Goal: Share content: Share content

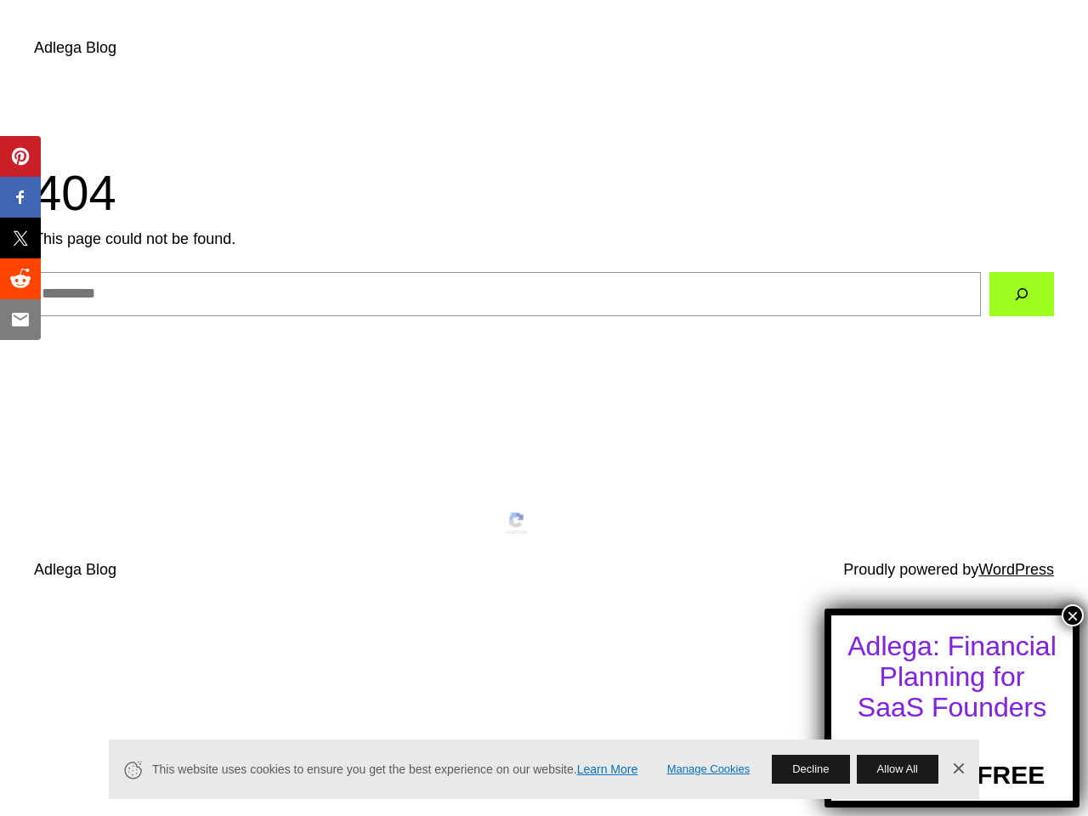
click at [1073, 616] on button "×" at bounding box center [1073, 616] width 22 height 22
click at [20, 156] on span "Pin" at bounding box center [22, 156] width 34 height 20
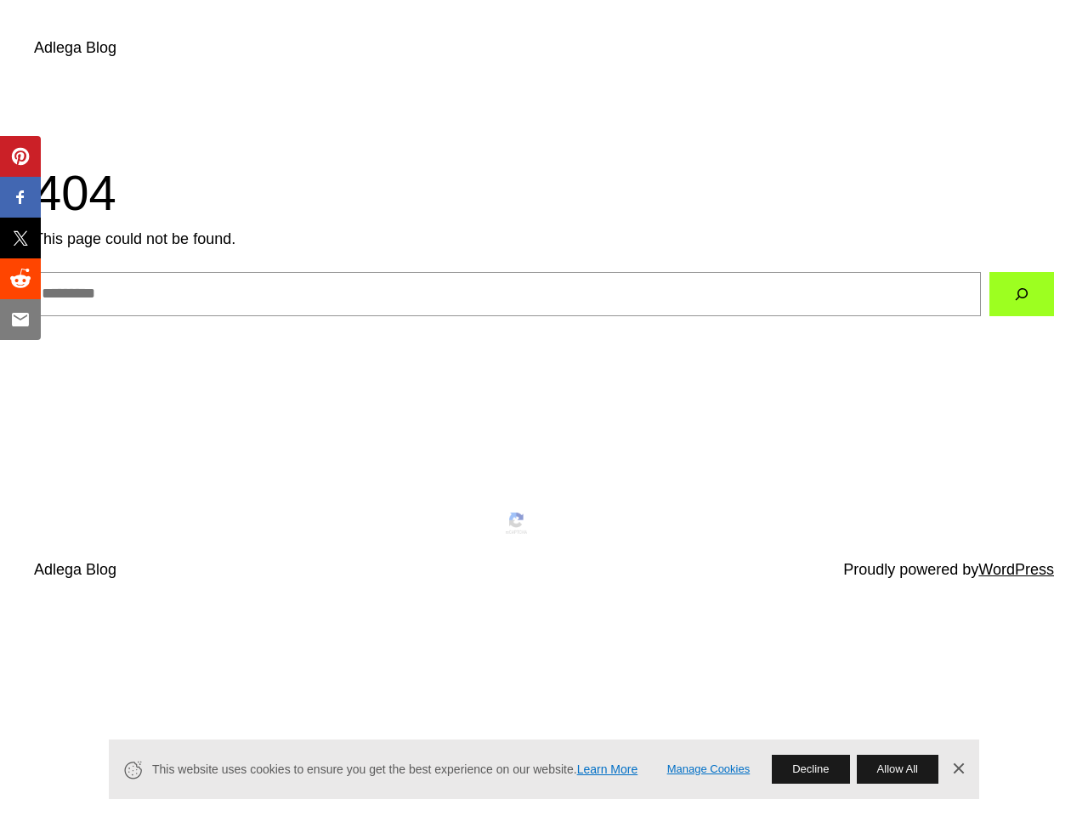
click at [20, 197] on span "Share" at bounding box center [32, 197] width 54 height 20
click at [20, 238] on span "Tweet" at bounding box center [32, 238] width 54 height 20
click at [20, 279] on span "Share" at bounding box center [32, 279] width 54 height 20
click at [20, 320] on span "Email" at bounding box center [30, 320] width 51 height 20
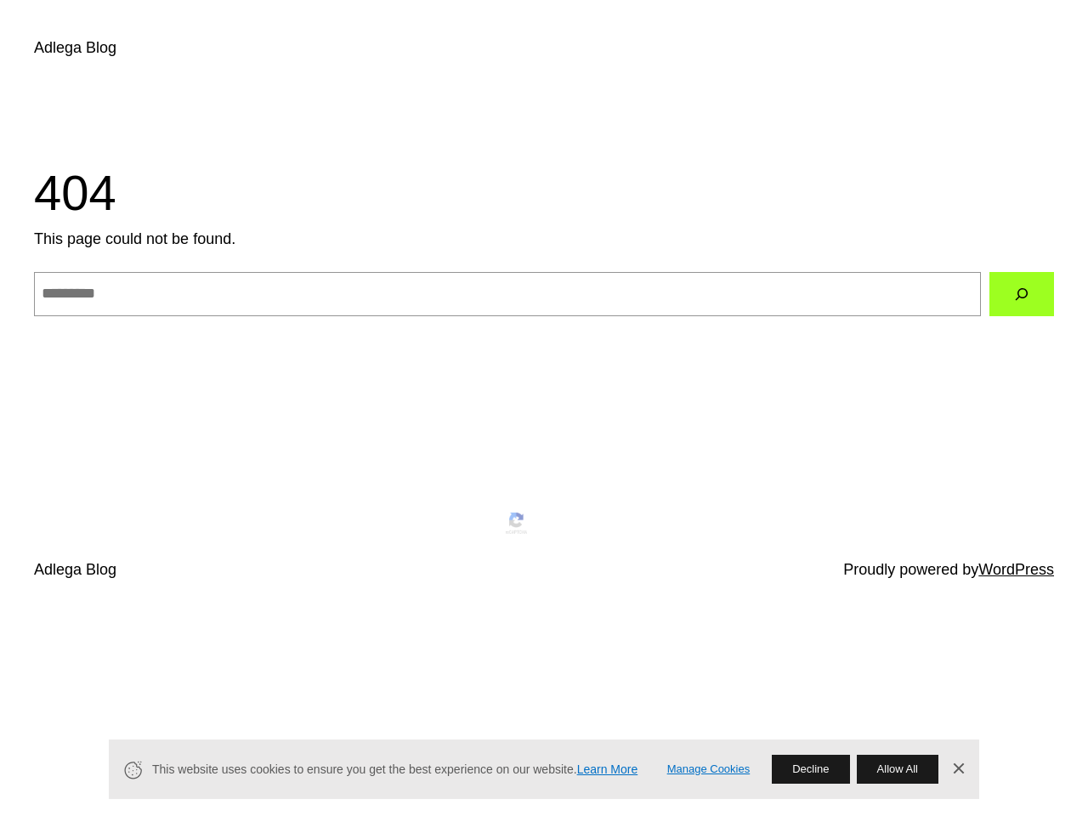
click at [708, 770] on link "Manage Cookies" at bounding box center [709, 770] width 83 height 18
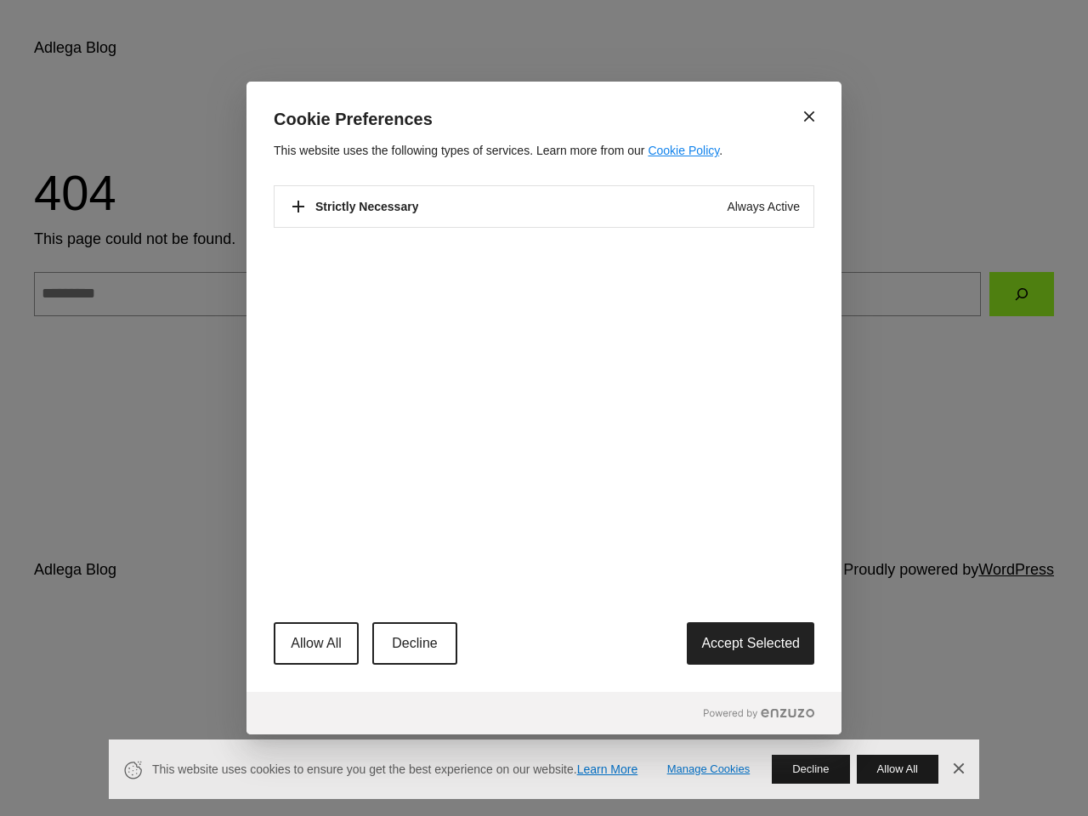
click at [810, 770] on div "Close Cookie Preferences This website uses the following types of services. Lea…" at bounding box center [544, 408] width 1088 height 816
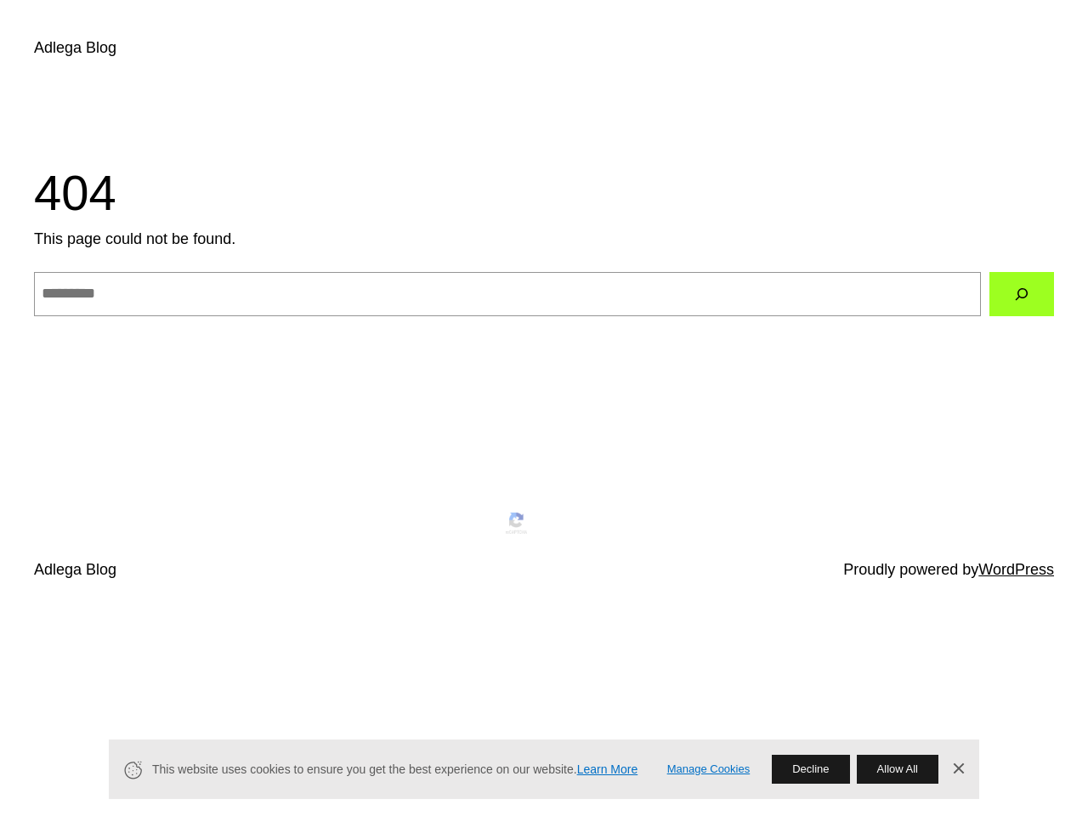
click at [897, 770] on button "Allow All" at bounding box center [898, 769] width 82 height 29
